Goal: Task Accomplishment & Management: Use online tool/utility

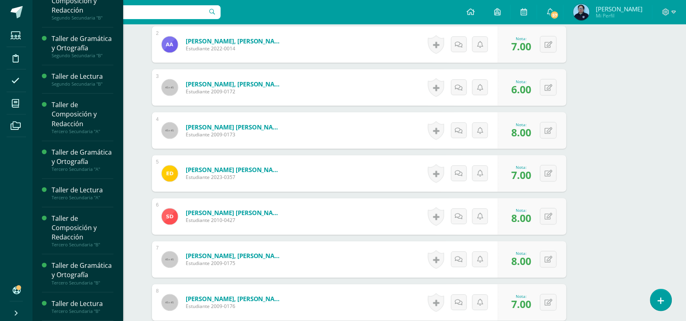
scroll to position [143, 0]
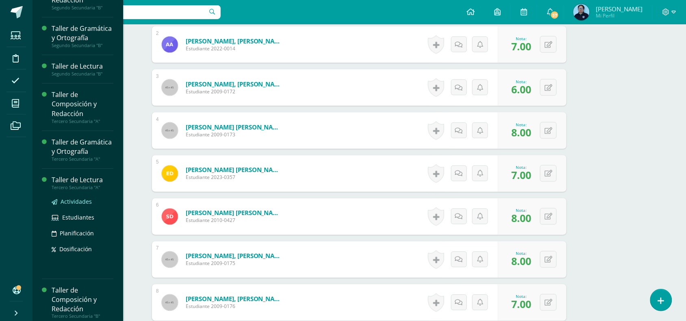
click at [82, 206] on span "Actividades" at bounding box center [76, 202] width 31 height 8
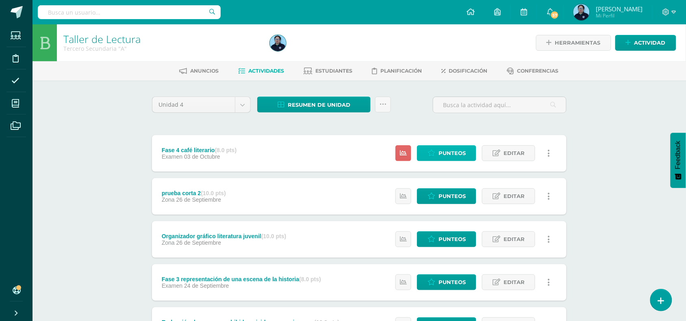
click at [450, 153] on span "Punteos" at bounding box center [451, 153] width 27 height 15
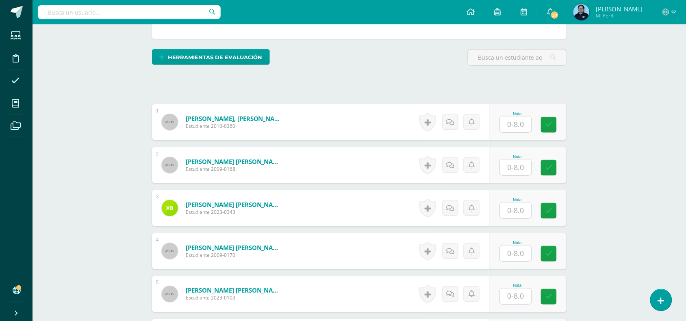
scroll to position [187, 0]
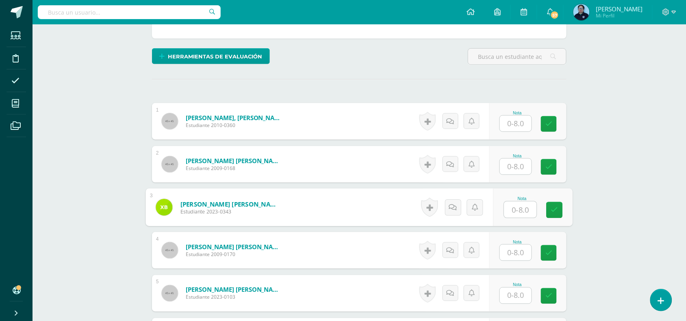
click at [519, 210] on input "text" at bounding box center [520, 210] width 33 height 16
type input "8"
click at [554, 212] on icon at bounding box center [554, 210] width 7 height 7
